Goal: Task Accomplishment & Management: Manage account settings

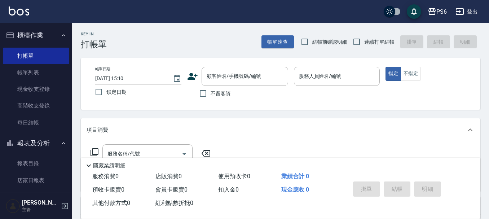
click at [304, 20] on div "PS6 登出" at bounding box center [244, 11] width 489 height 23
drag, startPoint x: 219, startPoint y: 90, endPoint x: 333, endPoint y: 85, distance: 114.3
click at [235, 90] on div "不留客資" at bounding box center [237, 93] width 101 height 15
click at [214, 93] on span "不留客資" at bounding box center [220, 94] width 20 height 8
click at [210, 93] on input "不留客資" at bounding box center [202, 93] width 15 height 15
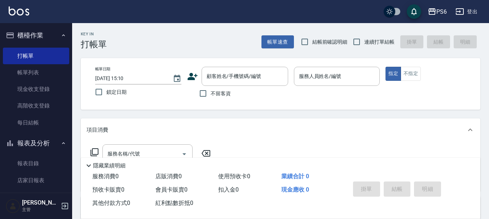
checkbox input "true"
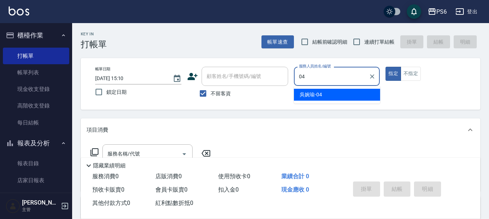
type input "[PERSON_NAME]-04"
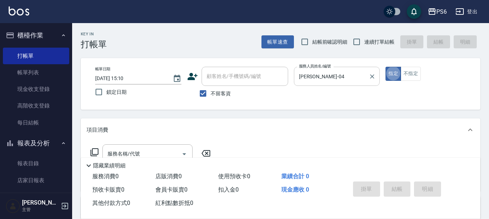
type button "true"
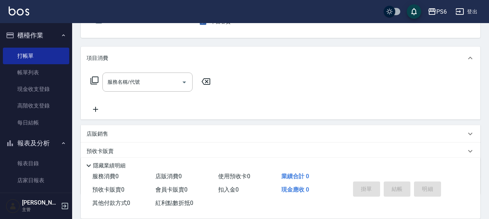
scroll to position [72, 0]
click at [155, 92] on div "服務名稱/代號 服務名稱/代號" at bounding box center [150, 92] width 128 height 41
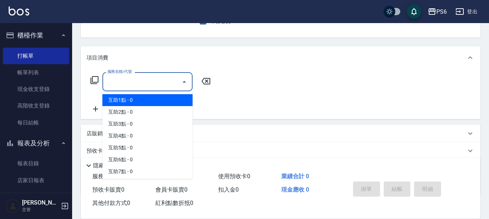
click at [156, 77] on input "服務名稱/代號" at bounding box center [142, 81] width 73 height 13
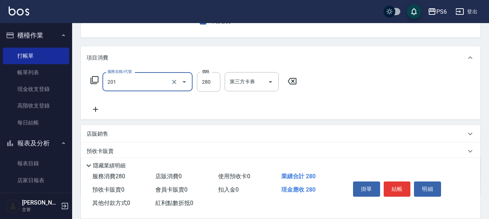
type input "一般洗髮(201)"
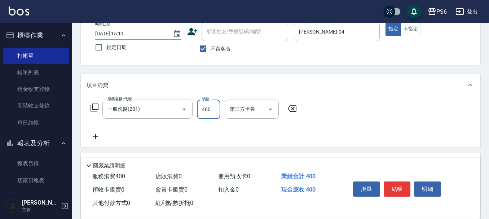
scroll to position [0, 0]
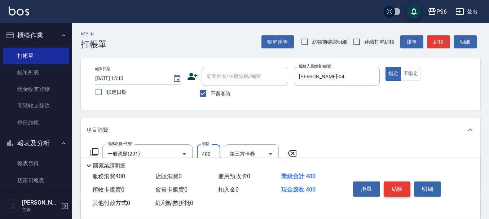
type input "400"
click at [399, 186] on button "結帳" at bounding box center [396, 188] width 27 height 15
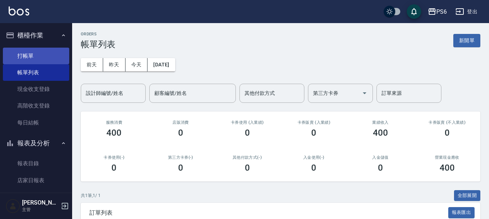
click at [50, 60] on link "打帳單" at bounding box center [36, 56] width 66 height 17
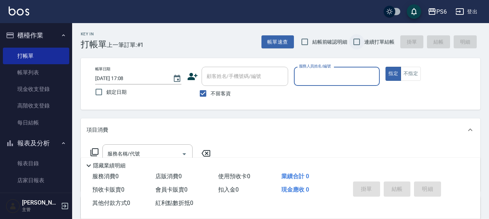
click at [357, 44] on input "連續打單結帳" at bounding box center [356, 41] width 15 height 15
checkbox input "true"
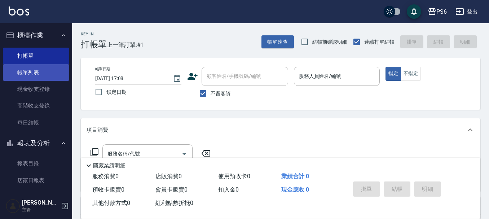
click at [18, 74] on link "帳單列表" at bounding box center [36, 72] width 66 height 17
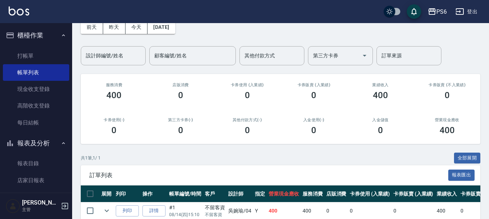
scroll to position [72, 0]
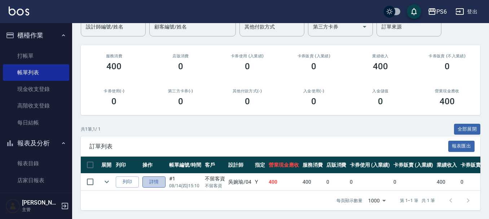
click at [155, 177] on link "詳情" at bounding box center [153, 181] width 23 height 11
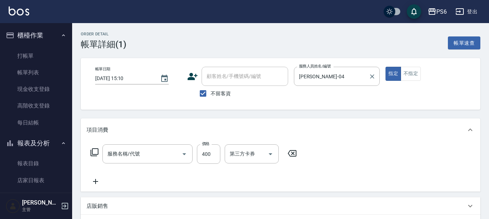
type input "[DATE] 15:10"
checkbox input "true"
type input "[PERSON_NAME]-04"
type input "一般洗髮(201)"
click at [411, 73] on button "不指定" at bounding box center [410, 74] width 20 height 14
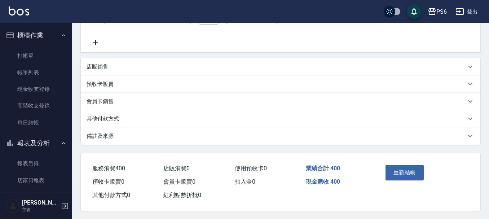
scroll to position [143, 0]
click at [421, 167] on button "重新結帳" at bounding box center [404, 171] width 38 height 15
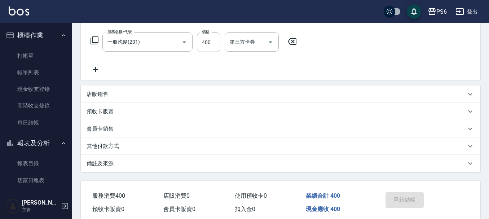
scroll to position [54, 0]
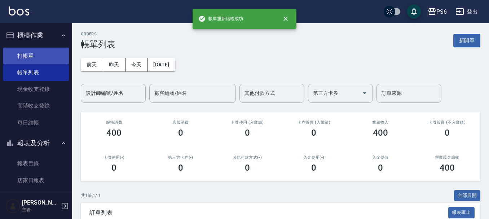
click at [31, 59] on link "打帳單" at bounding box center [36, 56] width 66 height 17
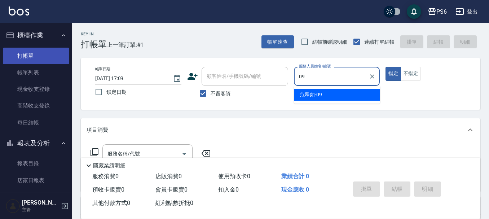
type input "[PERSON_NAME]-09"
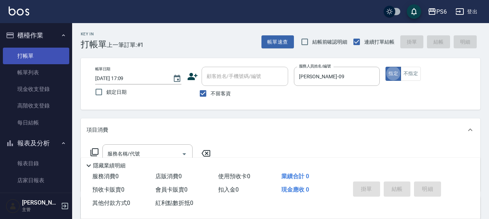
type button "true"
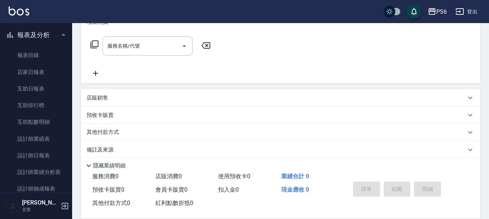
scroll to position [108, 0]
click at [155, 49] on input "服務名稱/代號" at bounding box center [142, 45] width 73 height 13
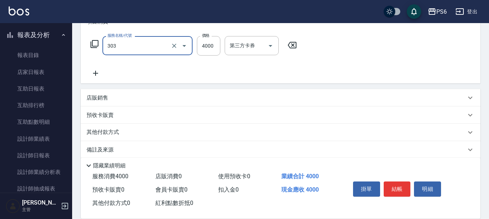
type input "塑形燙(303)"
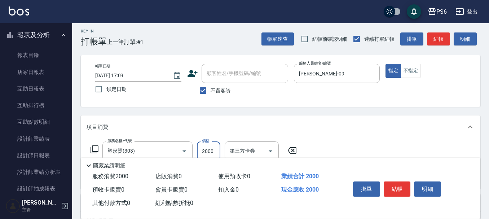
scroll to position [0, 0]
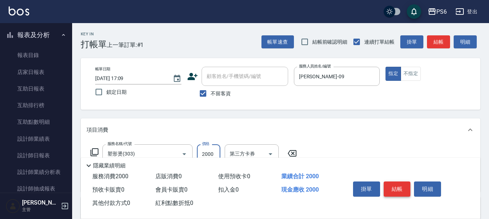
type input "2000"
click at [402, 187] on button "結帳" at bounding box center [396, 188] width 27 height 15
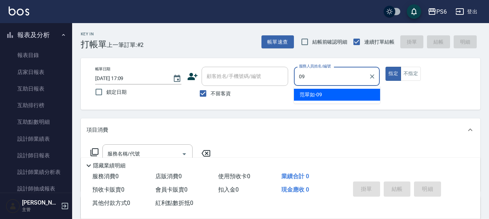
type input "[PERSON_NAME]-09"
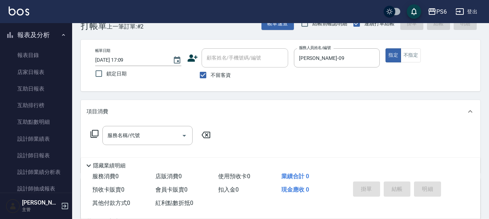
scroll to position [36, 0]
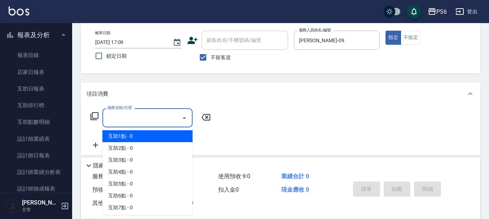
click at [157, 115] on input "服務名稱/代號" at bounding box center [142, 117] width 73 height 13
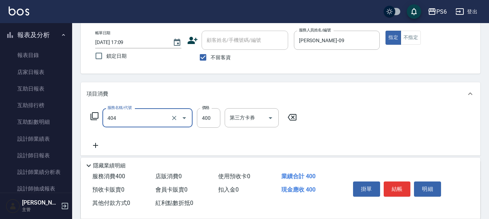
type input "B級剪髮(404)"
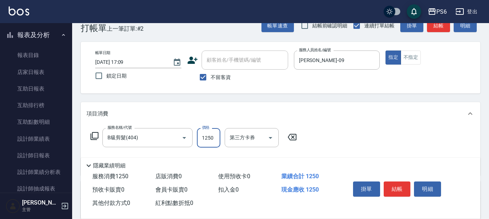
scroll to position [0, 0]
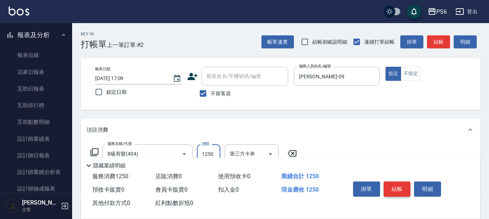
type input "1250"
click at [402, 190] on button "結帳" at bounding box center [396, 188] width 27 height 15
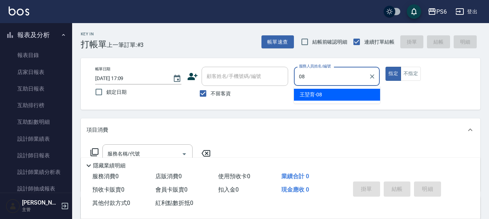
type input "[PERSON_NAME]-08"
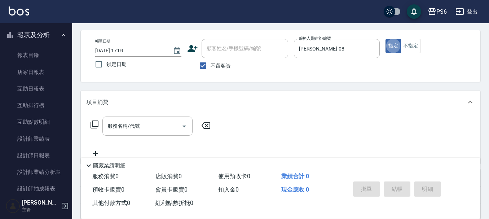
scroll to position [72, 0]
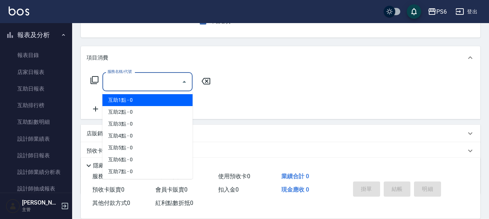
click at [164, 87] on input "服務名稱/代號" at bounding box center [142, 81] width 73 height 13
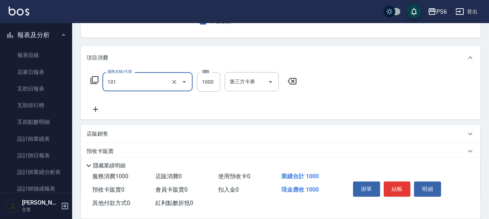
type input "頭皮基礎養護(101)"
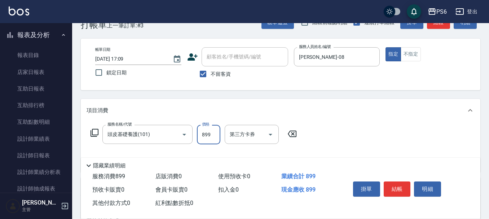
scroll to position [0, 0]
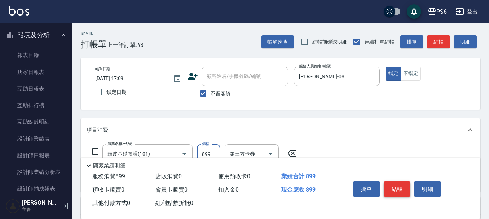
type input "899"
click at [405, 185] on button "結帳" at bounding box center [396, 188] width 27 height 15
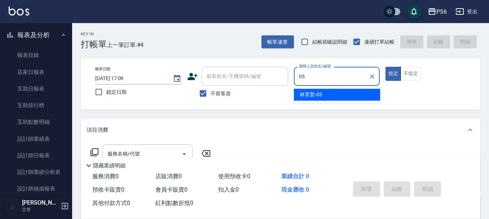
type input "[PERSON_NAME]-05"
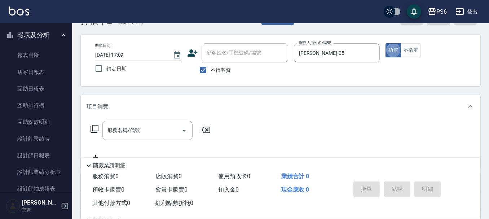
scroll to position [36, 0]
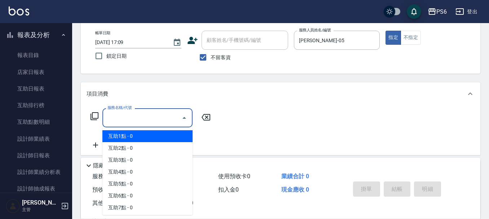
click at [152, 113] on input "服務名稱/代號" at bounding box center [142, 117] width 73 height 13
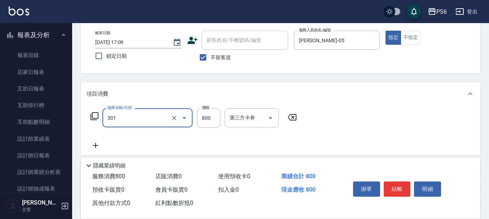
type input "局部燙髮(301)"
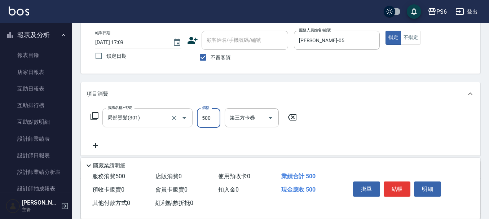
type input "500"
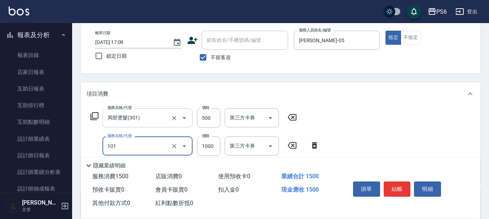
type input "頭皮基礎養護(101)"
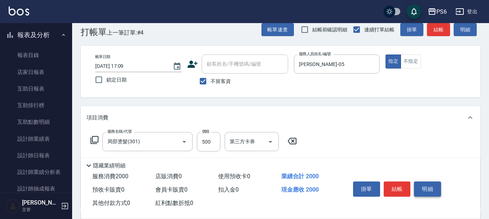
scroll to position [0, 0]
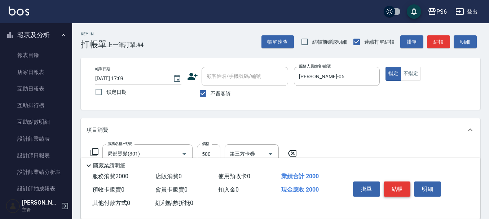
type input "1500"
click at [402, 184] on button "結帳" at bounding box center [396, 188] width 27 height 15
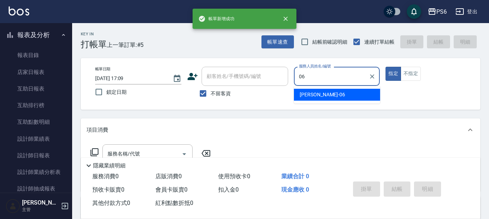
type input "[PERSON_NAME]-06"
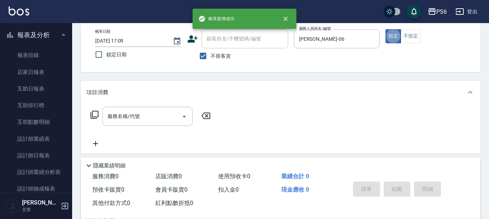
scroll to position [72, 0]
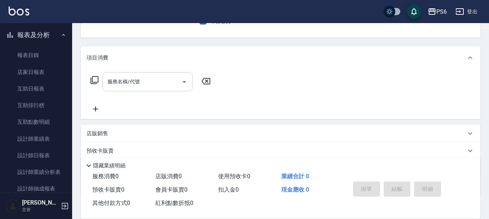
click at [143, 84] on input "服務名稱/代號" at bounding box center [142, 81] width 73 height 13
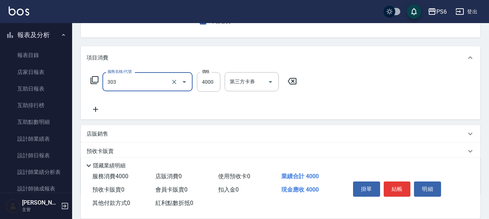
type input "塑形燙(303)"
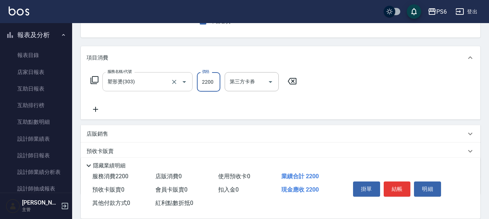
type input "2200"
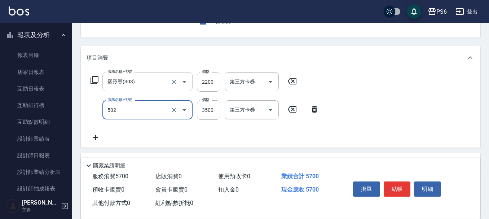
type input "水漾染髮(502)"
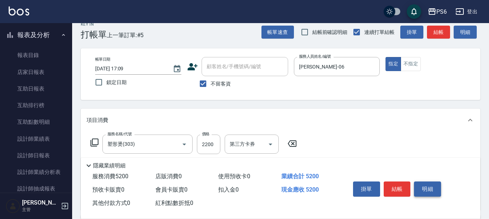
scroll to position [0, 0]
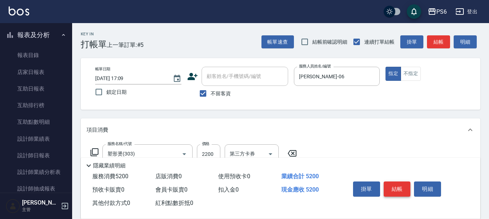
type input "3000"
click at [400, 184] on button "結帳" at bounding box center [396, 188] width 27 height 15
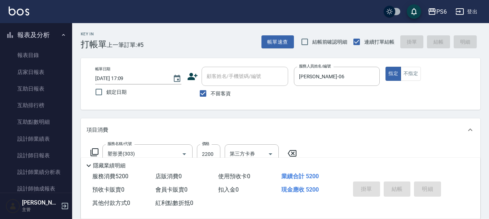
type input "[DATE] 17:10"
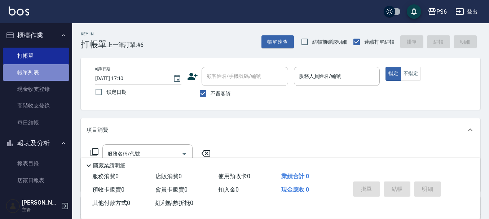
click at [40, 66] on link "帳單列表" at bounding box center [36, 72] width 66 height 17
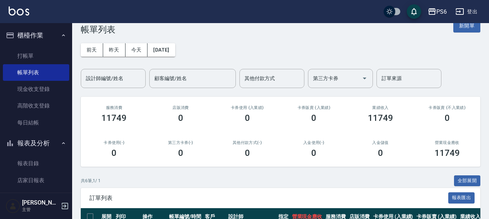
scroll to position [144, 0]
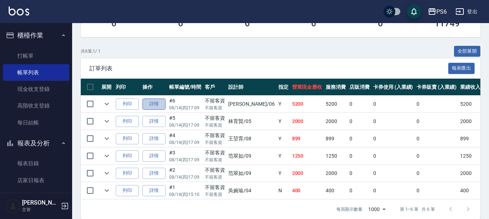
click at [158, 105] on link "詳情" at bounding box center [153, 103] width 23 height 11
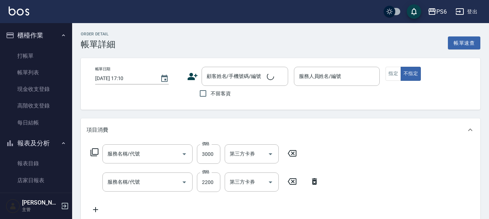
type input "[DATE] 17:09"
checkbox input "true"
type input "[PERSON_NAME]-06"
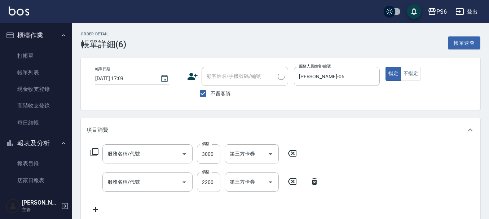
type input "水漾染髮(502)"
type input "塑形燙(303)"
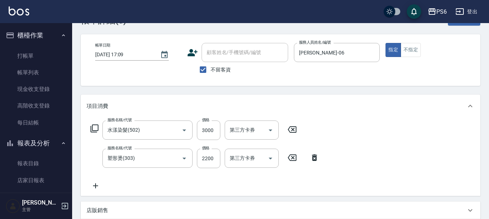
scroll to position [72, 0]
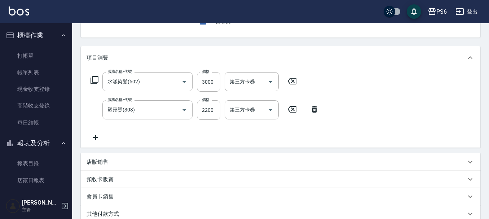
click at [93, 141] on icon at bounding box center [95, 137] width 18 height 9
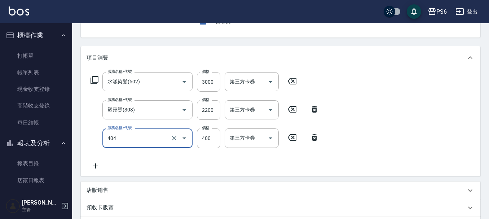
type input "B級剪髮(404)"
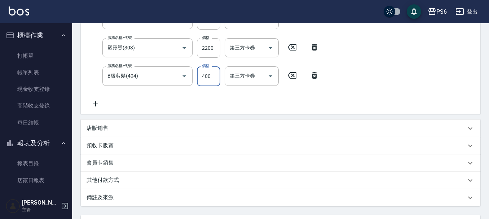
scroll to position [199, 0]
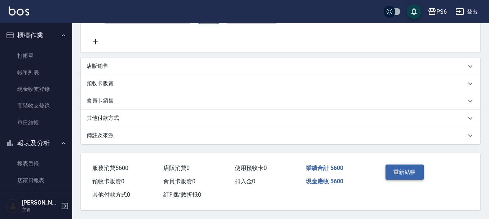
click at [417, 168] on button "重新結帳" at bounding box center [404, 171] width 38 height 15
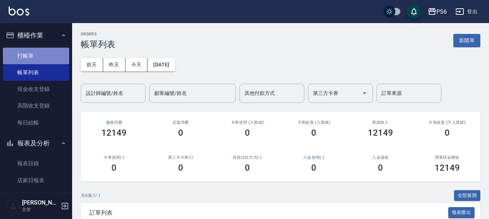
click at [40, 54] on link "打帳單" at bounding box center [36, 56] width 66 height 17
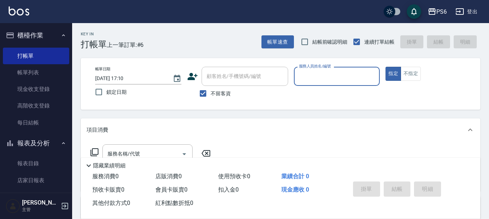
drag, startPoint x: 199, startPoint y: 94, endPoint x: 207, endPoint y: 76, distance: 20.2
click at [200, 89] on input "不留客資" at bounding box center [202, 93] width 15 height 15
checkbox input "false"
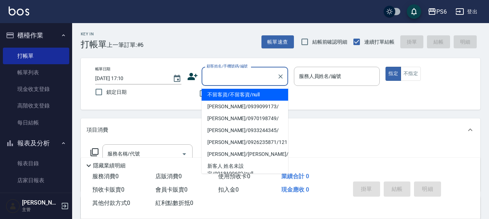
click at [207, 76] on input "顧客姓名/手機號碼/編號" at bounding box center [239, 76] width 69 height 13
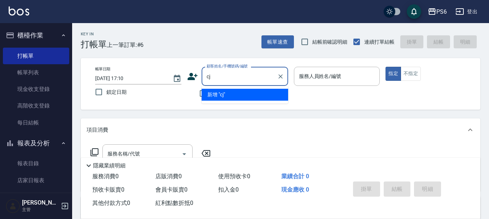
type input "c"
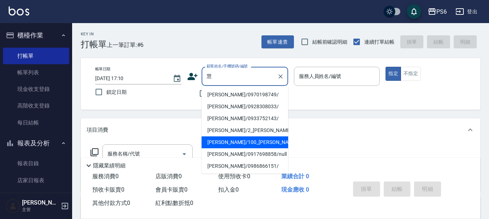
click at [249, 139] on li "[PERSON_NAME]/100_[PERSON_NAME]/100" at bounding box center [244, 142] width 86 height 12
type input "[PERSON_NAME]/100_[PERSON_NAME]/100"
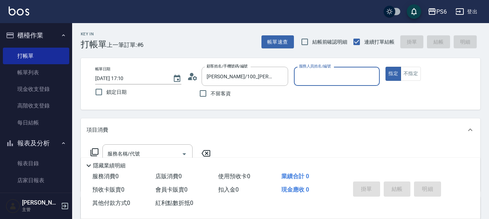
type input "[PERSON_NAME]-06"
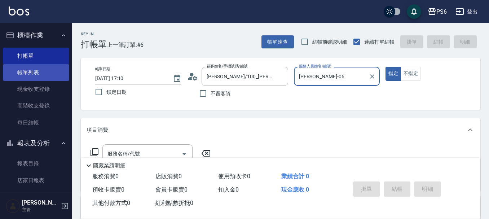
click at [53, 77] on link "帳單列表" at bounding box center [36, 72] width 66 height 17
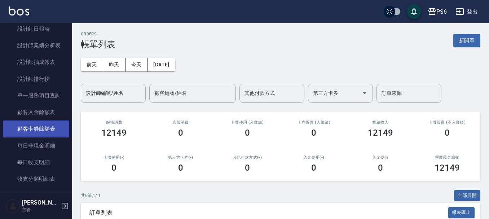
scroll to position [252, 0]
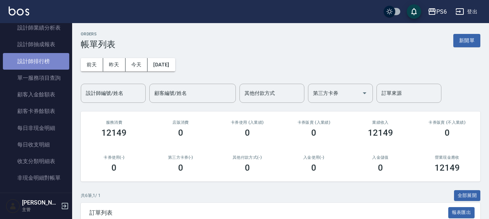
click at [53, 65] on link "設計師排行榜" at bounding box center [36, 61] width 66 height 17
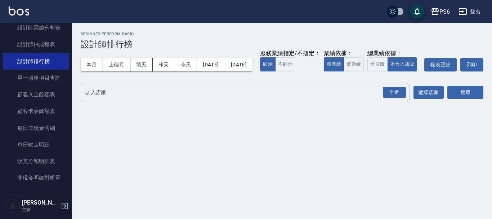
click at [114, 99] on input "加入店家" at bounding box center [240, 92] width 312 height 13
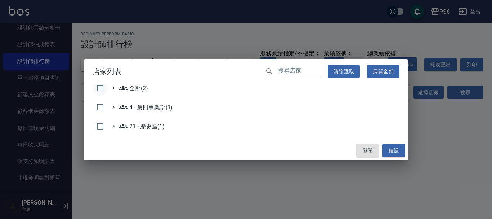
click at [99, 90] on input "checkbox" at bounding box center [100, 87] width 15 height 15
checkbox input "true"
drag, startPoint x: 397, startPoint y: 153, endPoint x: 438, endPoint y: 113, distance: 57.8
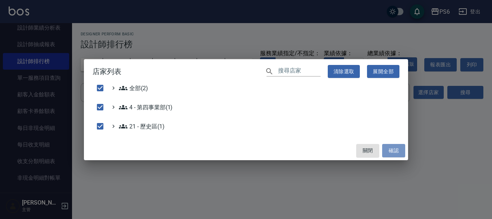
click at [396, 153] on button "確認" at bounding box center [393, 150] width 23 height 13
checkbox input "false"
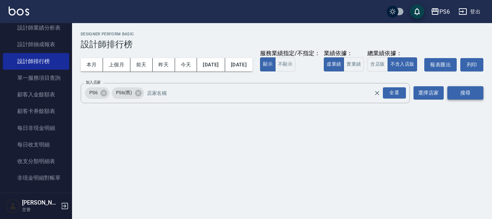
click at [457, 99] on button "搜尋" at bounding box center [466, 92] width 36 height 13
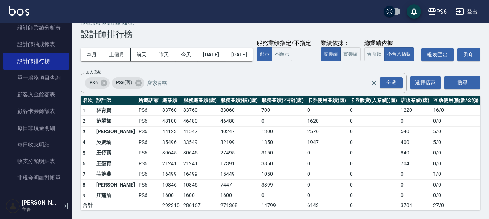
scroll to position [25, 0]
drag, startPoint x: 202, startPoint y: 207, endPoint x: 222, endPoint y: 206, distance: 20.2
click at [222, 206] on td "271368" at bounding box center [238, 205] width 41 height 9
click at [330, 43] on div "本月 上個月 [DATE] [DATE] [DATE] [DATE] [DATE] 服務業績指定/不指定： 顯示 不顯示 業績依據： 虛業績 實業績 總業績依…" at bounding box center [280, 54] width 399 height 31
drag, startPoint x: 202, startPoint y: 206, endPoint x: 224, endPoint y: 204, distance: 22.1
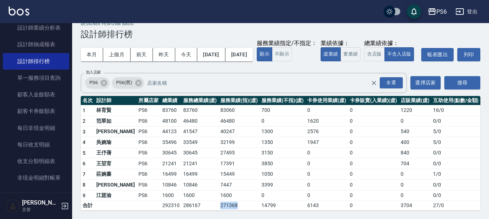
click at [224, 204] on td "271368" at bounding box center [238, 205] width 41 height 9
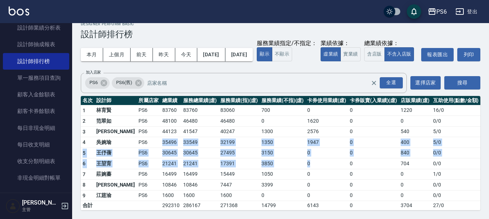
drag, startPoint x: 137, startPoint y: 145, endPoint x: 326, endPoint y: 158, distance: 189.6
click at [325, 158] on tbody "1 [PERSON_NAME]PS6 83760 83760 83060 700 0 0 1220 16 / 0 2 [PERSON_NAME]PS6 481…" at bounding box center [280, 157] width 399 height 105
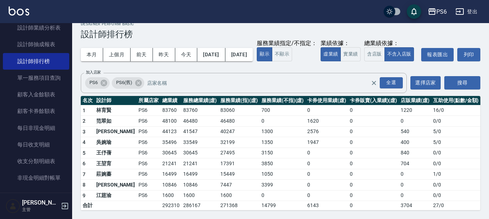
click at [355, 186] on td "0" at bounding box center [373, 184] width 51 height 11
drag, startPoint x: 413, startPoint y: 207, endPoint x: 392, endPoint y: 205, distance: 20.3
click at [392, 205] on tr "合計 292310 286167 271368 14799 6143 0 3704 27 / 0" at bounding box center [280, 205] width 399 height 9
click at [335, 45] on div "本月 上個月 [DATE] [DATE] [DATE] [DATE] [DATE] 服務業績指定/不指定： 顯示 不顯示 業績依據： 虛業績 實業績 總業績依…" at bounding box center [280, 54] width 399 height 31
